Goal: Navigation & Orientation: Find specific page/section

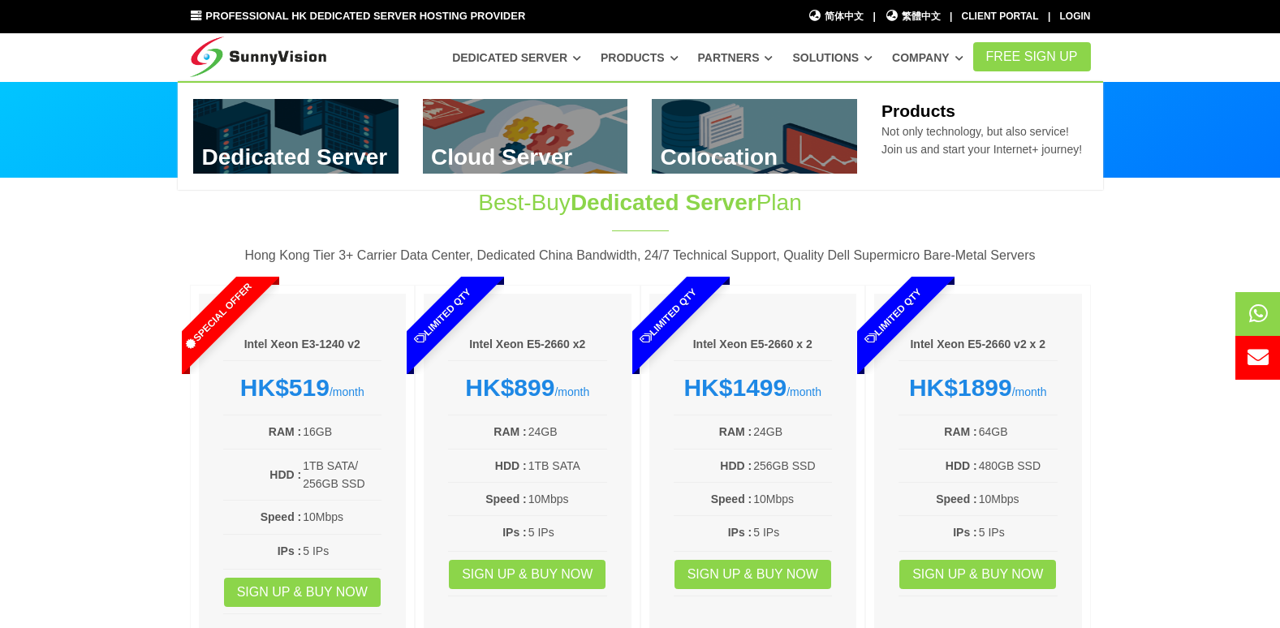
click at [666, 55] on link "Products" at bounding box center [640, 57] width 78 height 29
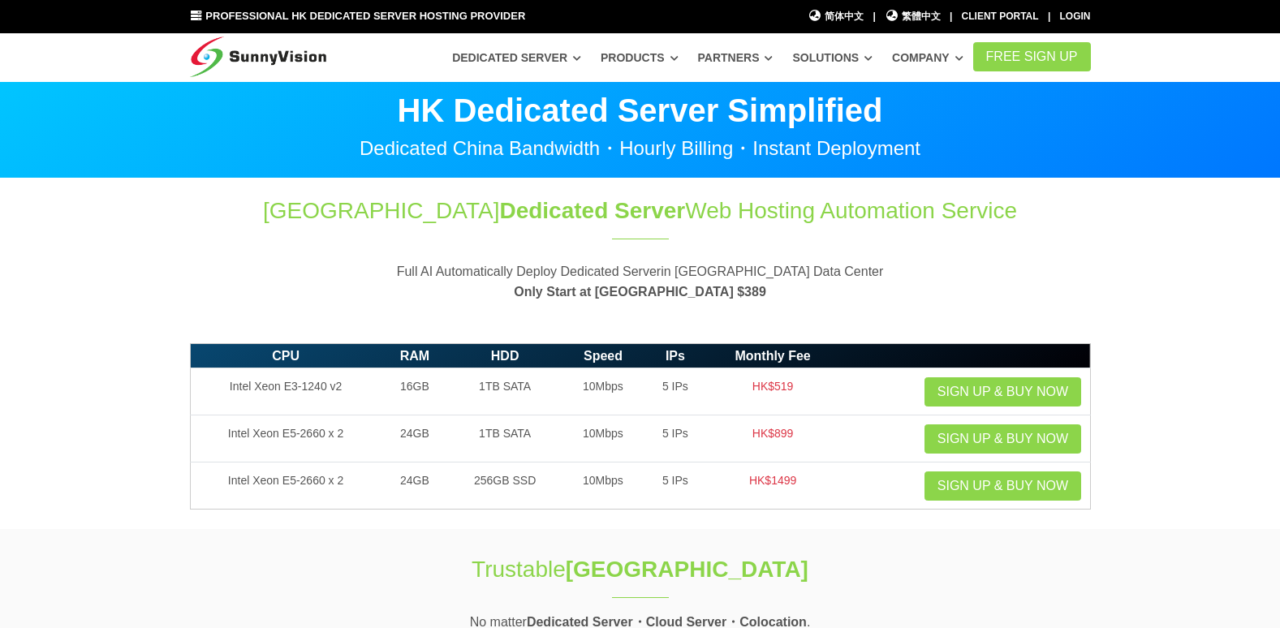
click at [678, 55] on link "Products" at bounding box center [640, 57] width 78 height 29
click at [678, 56] on icon at bounding box center [674, 58] width 8 height 9
